Goal: Information Seeking & Learning: Learn about a topic

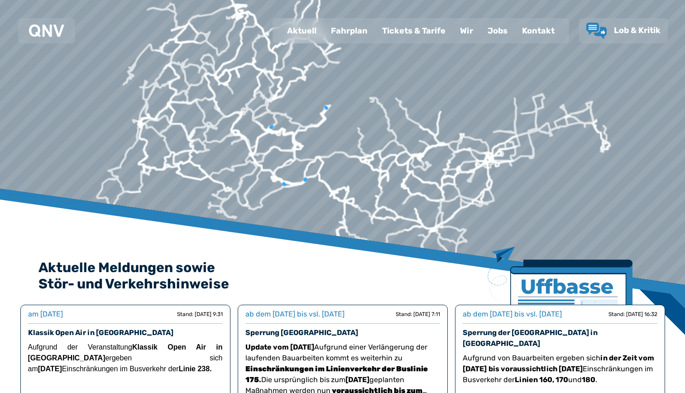
click at [359, 34] on div "Fahrplan" at bounding box center [349, 31] width 51 height 24
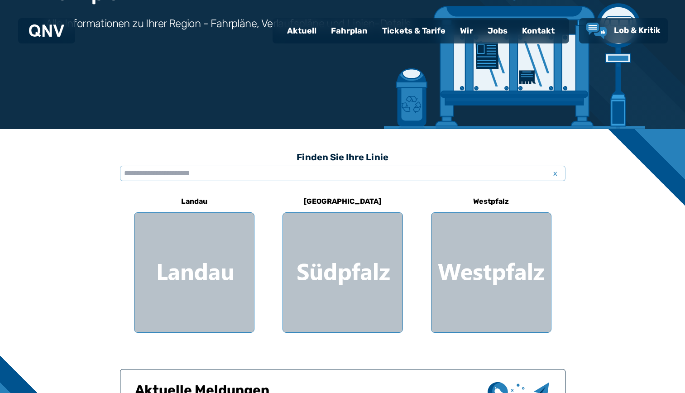
scroll to position [130, 0]
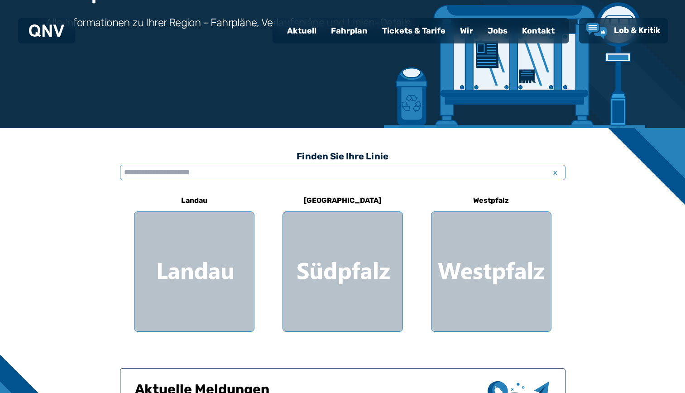
click at [217, 171] on input "text" at bounding box center [343, 172] width 446 height 15
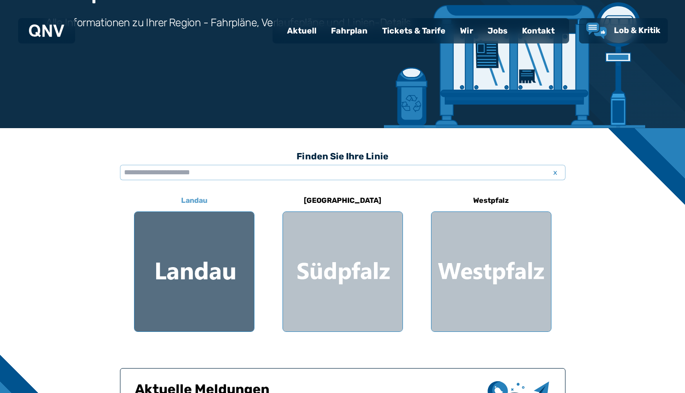
click at [205, 264] on div at bounding box center [195, 272] width 120 height 120
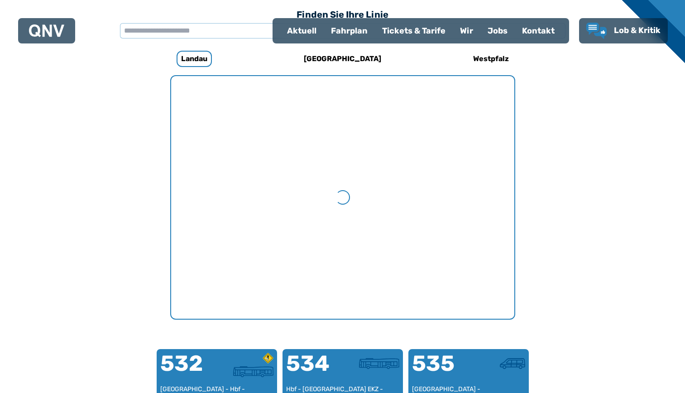
scroll to position [279, 0]
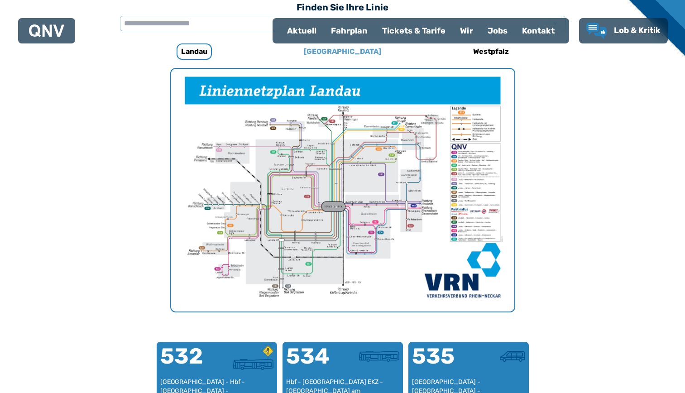
click at [349, 57] on h6 "[GEOGRAPHIC_DATA]" at bounding box center [342, 51] width 85 height 14
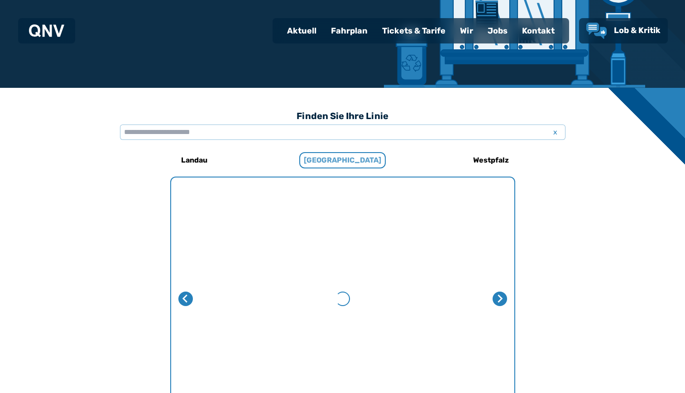
scroll to position [279, 0]
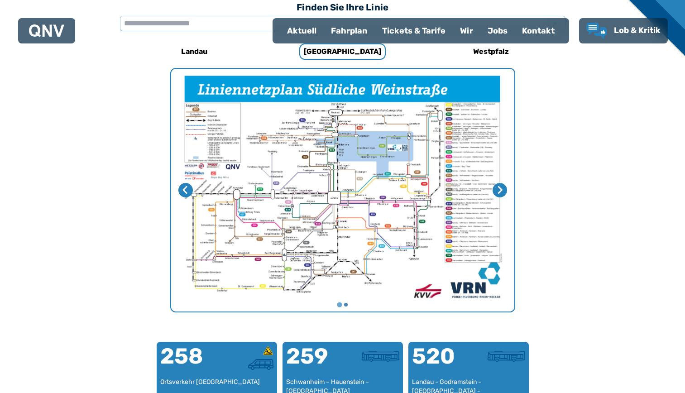
click at [330, 199] on img "1 von 2" at bounding box center [342, 190] width 343 height 243
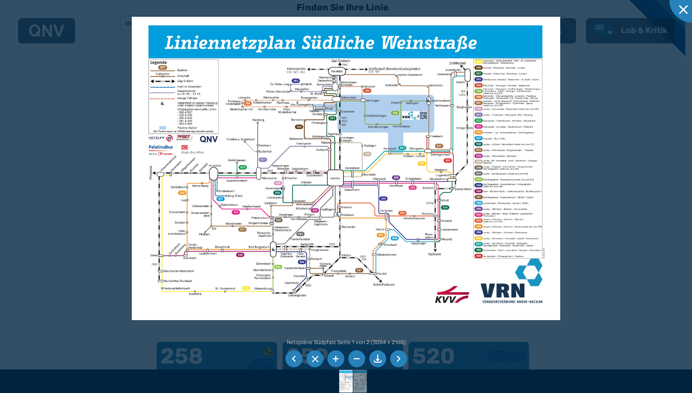
click at [377, 356] on li at bounding box center [377, 359] width 17 height 17
click at [685, 11] on div at bounding box center [691, -1] width 45 height 45
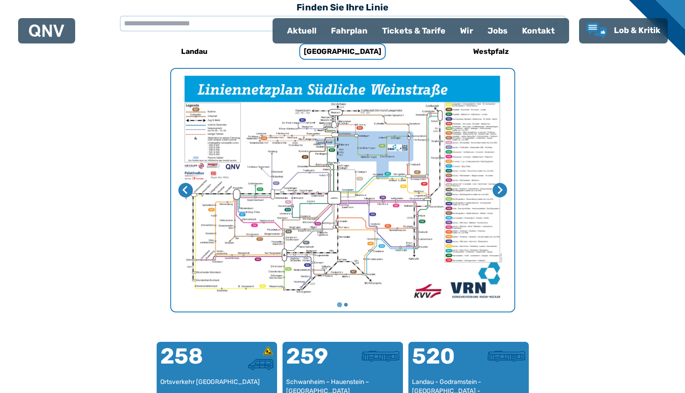
click at [412, 34] on div "Tickets & Tarife" at bounding box center [414, 31] width 78 height 24
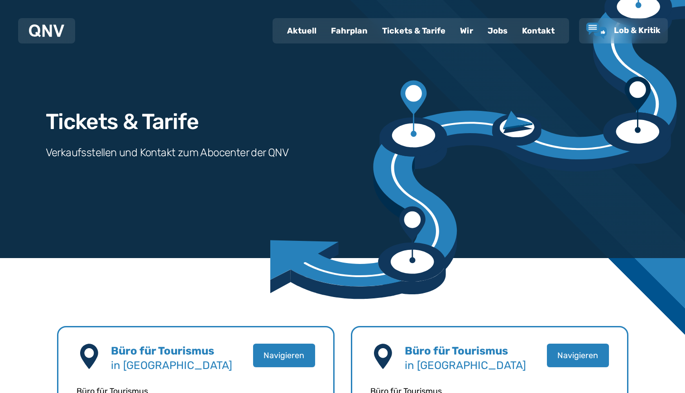
click at [348, 32] on div "Fahrplan" at bounding box center [349, 31] width 51 height 24
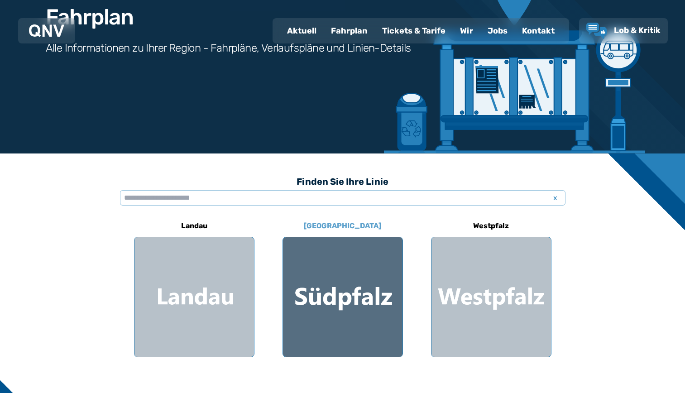
scroll to position [109, 0]
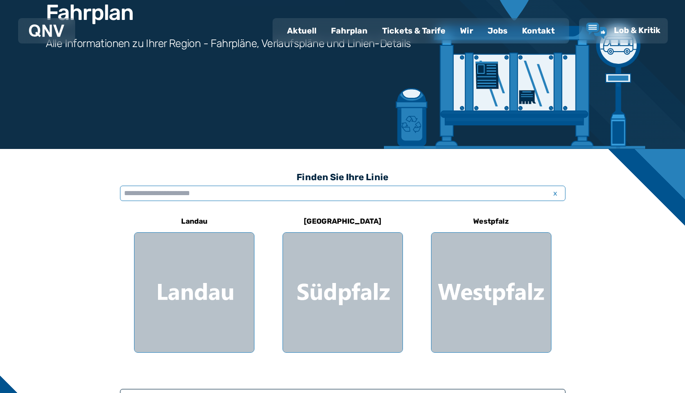
click at [317, 198] on input "text" at bounding box center [343, 193] width 446 height 15
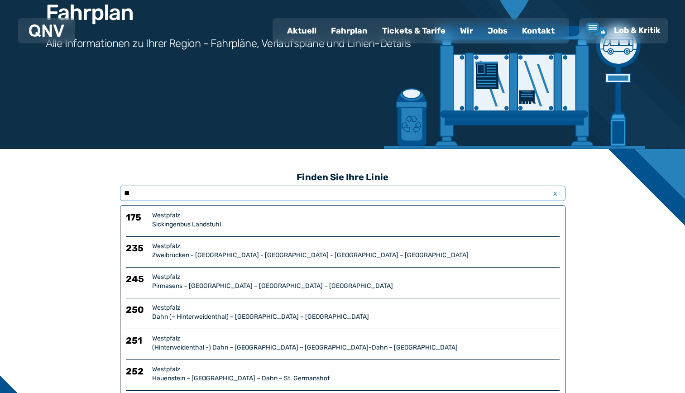
type input "*"
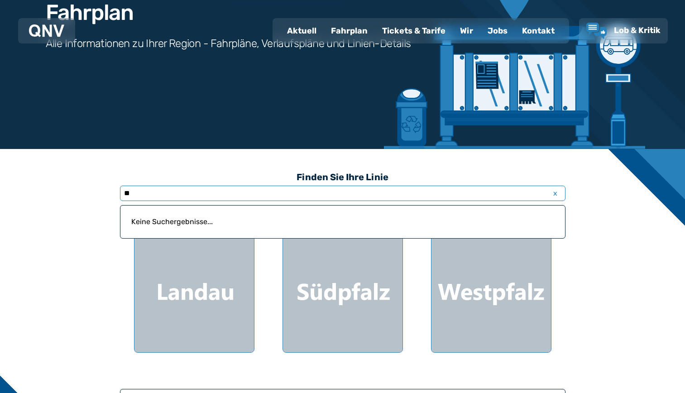
type input "*"
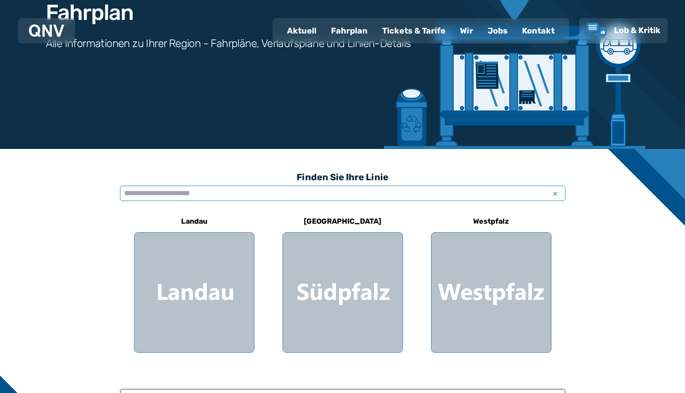
click at [180, 191] on input "text" at bounding box center [343, 193] width 446 height 15
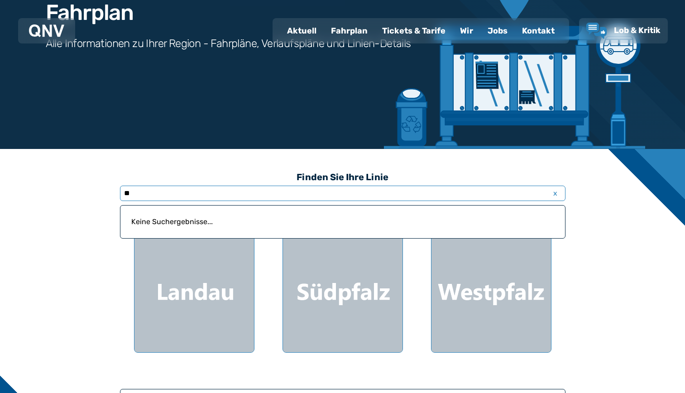
type input "*"
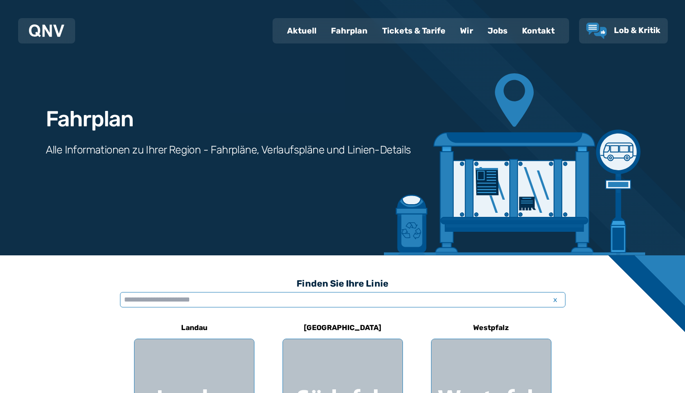
scroll to position [0, 0]
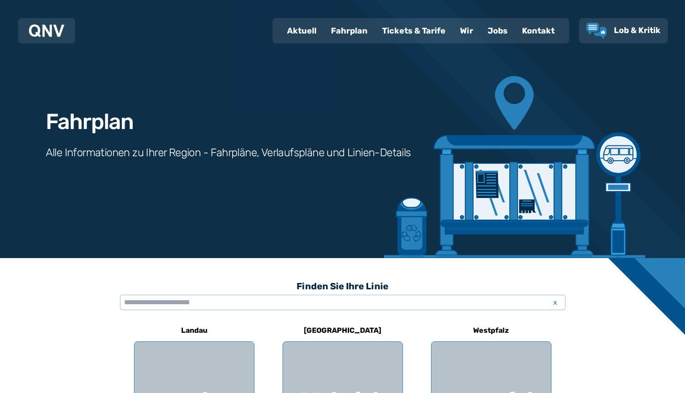
click at [52, 33] on img at bounding box center [46, 30] width 35 height 13
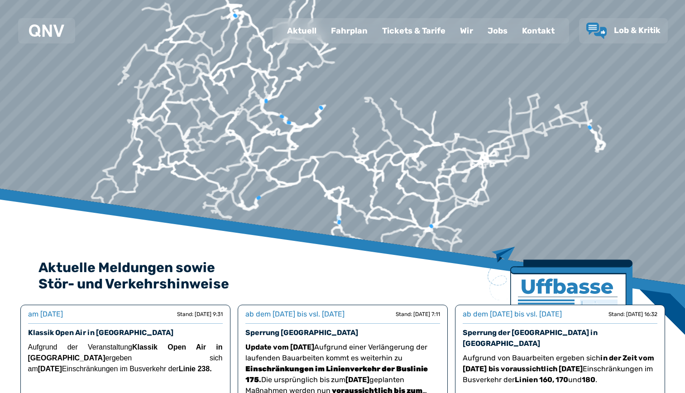
click at [420, 33] on div "Tickets & Tarife" at bounding box center [414, 31] width 78 height 24
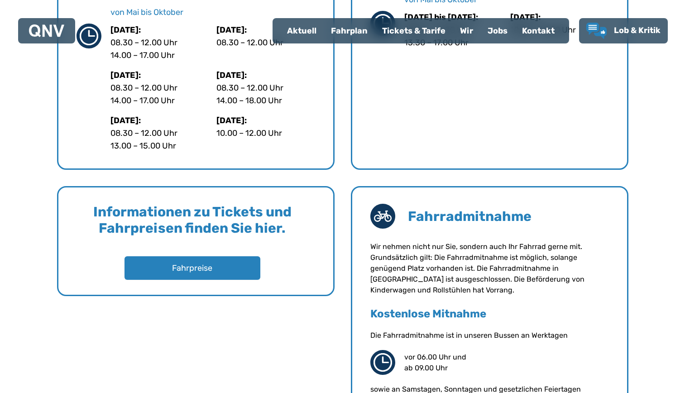
scroll to position [576, 0]
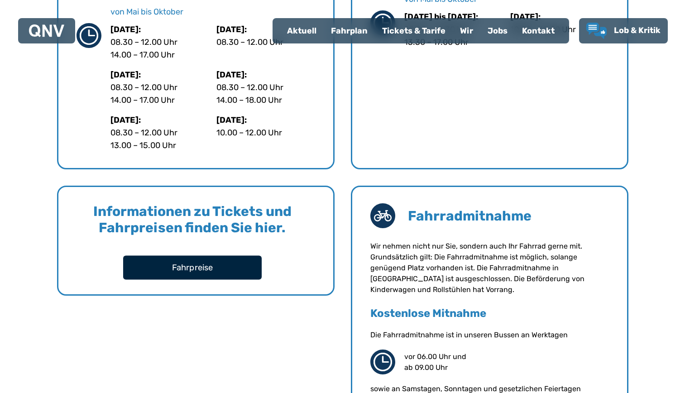
click at [202, 264] on button "Fahrpreise" at bounding box center [192, 267] width 139 height 24
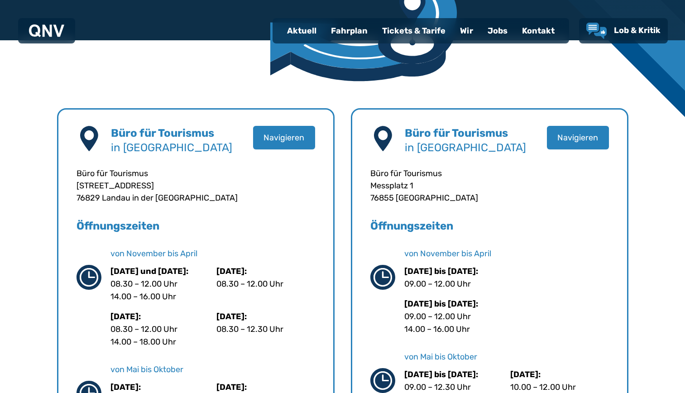
scroll to position [121, 0]
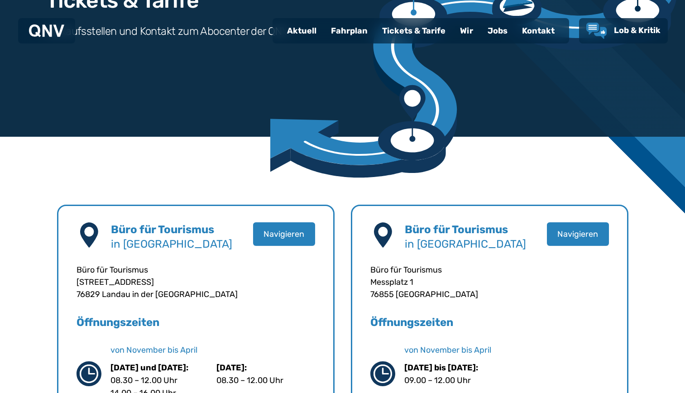
click at [354, 34] on div "Fahrplan" at bounding box center [349, 31] width 51 height 24
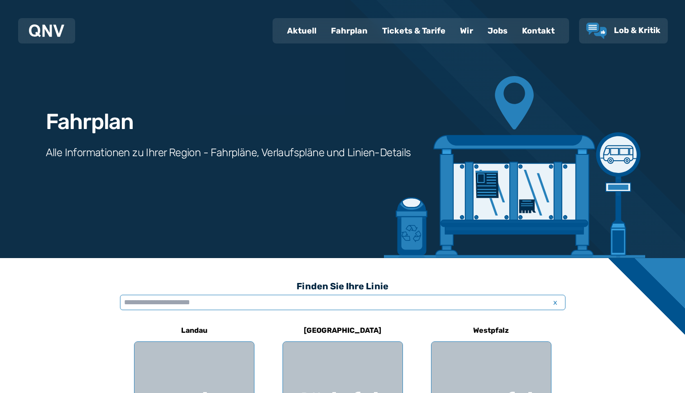
click at [223, 301] on input "text" at bounding box center [343, 302] width 446 height 15
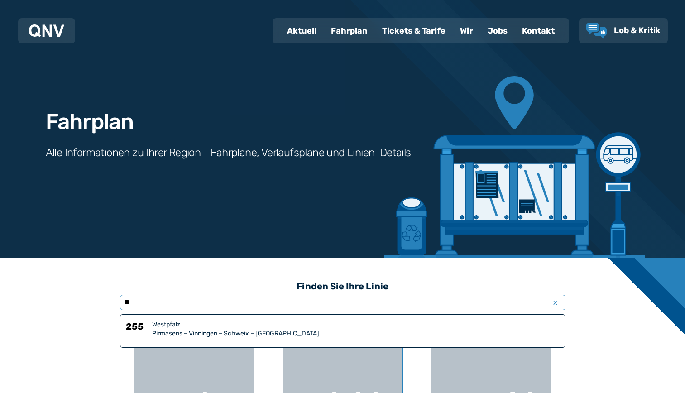
type input "*"
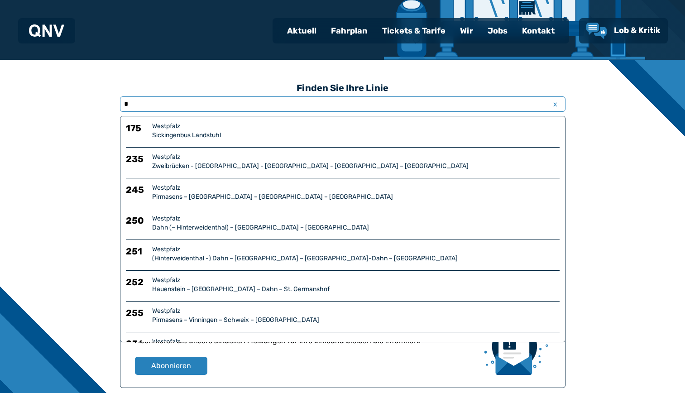
scroll to position [199, 0]
